Goal: Find specific page/section

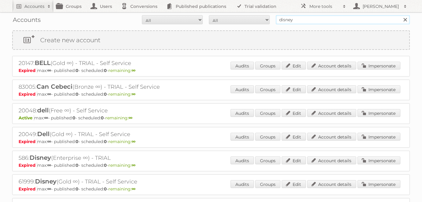
click at [296, 18] on input "disney" at bounding box center [343, 19] width 134 height 9
type input "h"
type input "jafra"
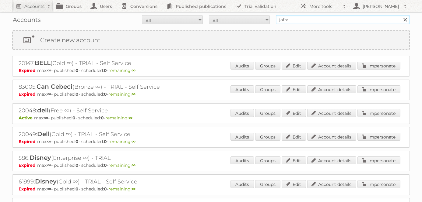
click at [400, 15] on input "Search" at bounding box center [404, 19] width 9 height 9
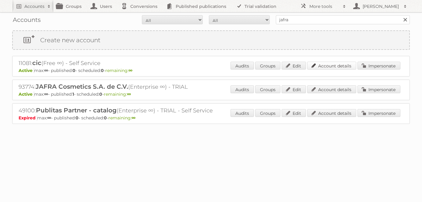
click at [339, 66] on link "Account details" at bounding box center [331, 66] width 49 height 8
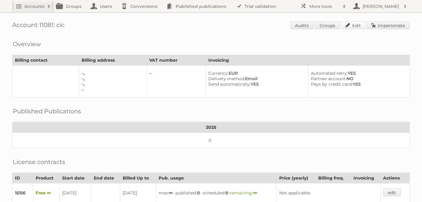
click at [350, 26] on link "Edit" at bounding box center [353, 25] width 24 height 8
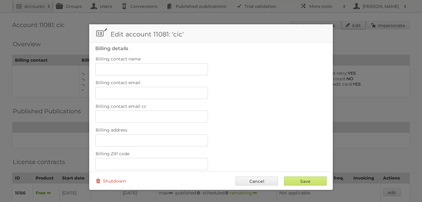
scroll to position [119, 0]
click at [264, 182] on link "Cancel" at bounding box center [256, 181] width 43 height 9
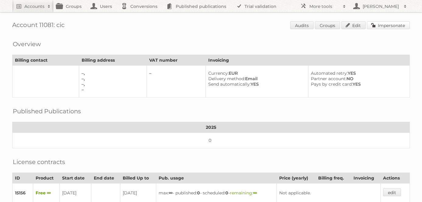
click at [378, 22] on link "Impersonate" at bounding box center [388, 25] width 43 height 8
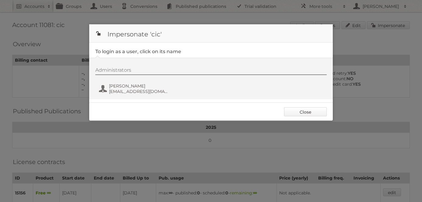
click at [303, 112] on link "Close" at bounding box center [305, 111] width 43 height 9
